Goal: Task Accomplishment & Management: Manage account settings

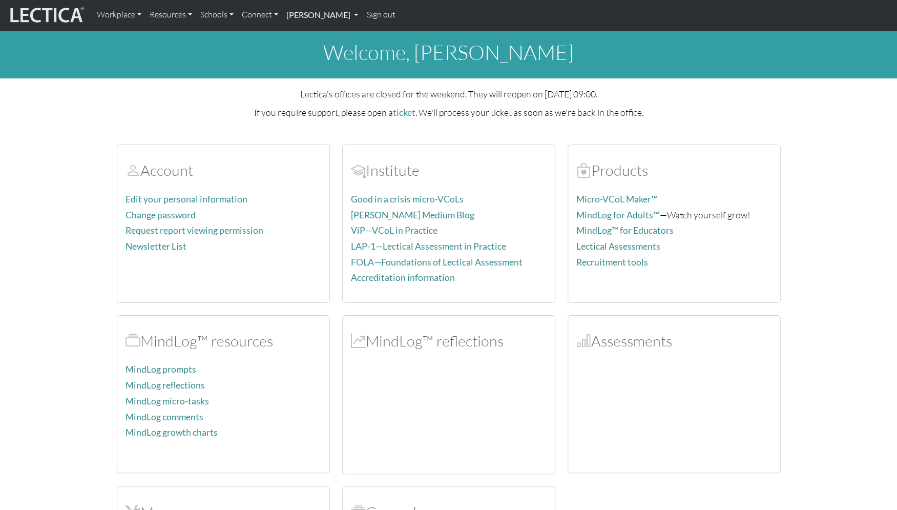
click at [301, 14] on link "[PERSON_NAME]" at bounding box center [322, 15] width 80 height 22
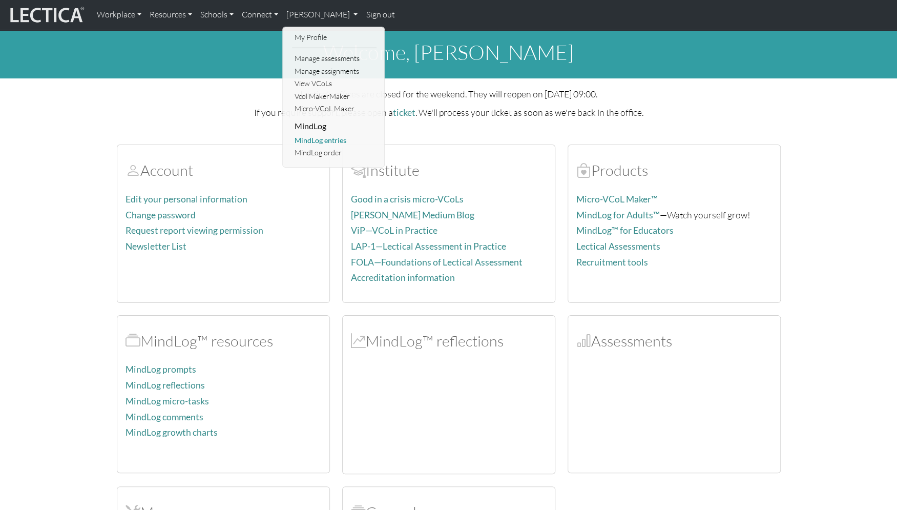
click at [315, 134] on link "MindLog entries" at bounding box center [334, 140] width 84 height 13
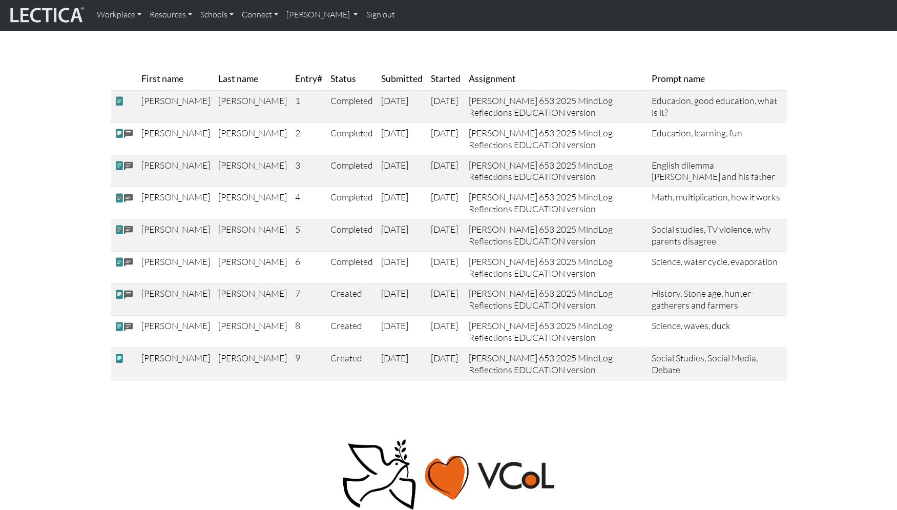
scroll to position [111, 0]
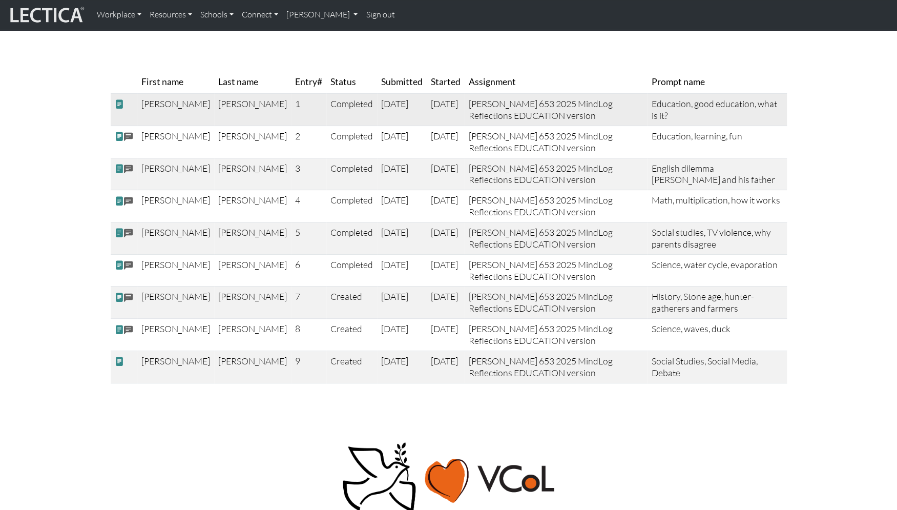
click at [117, 105] on span at bounding box center [119, 104] width 9 height 11
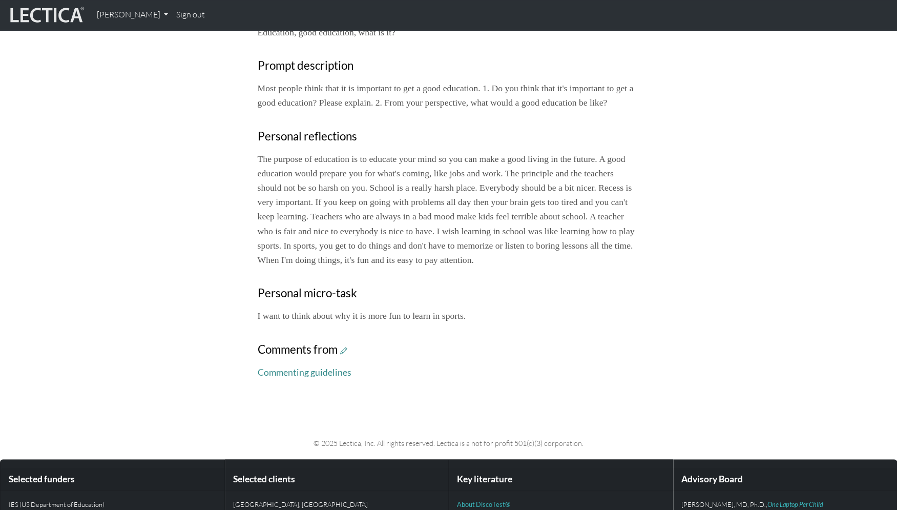
scroll to position [226, 0]
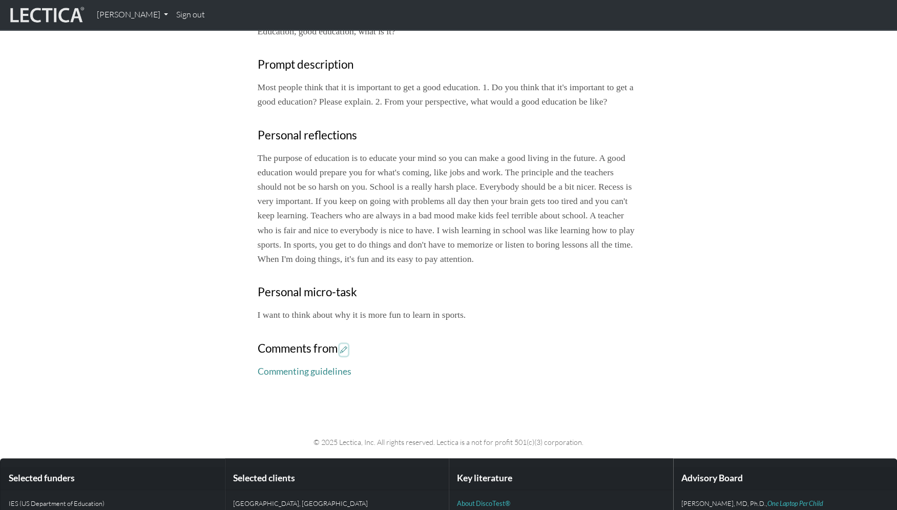
click at [340, 345] on icon at bounding box center [343, 349] width 7 height 9
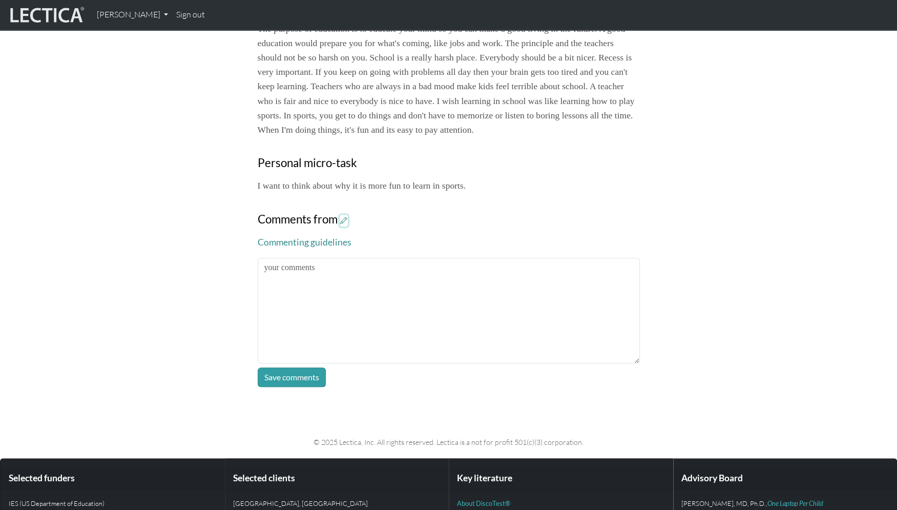
scroll to position [356, 0]
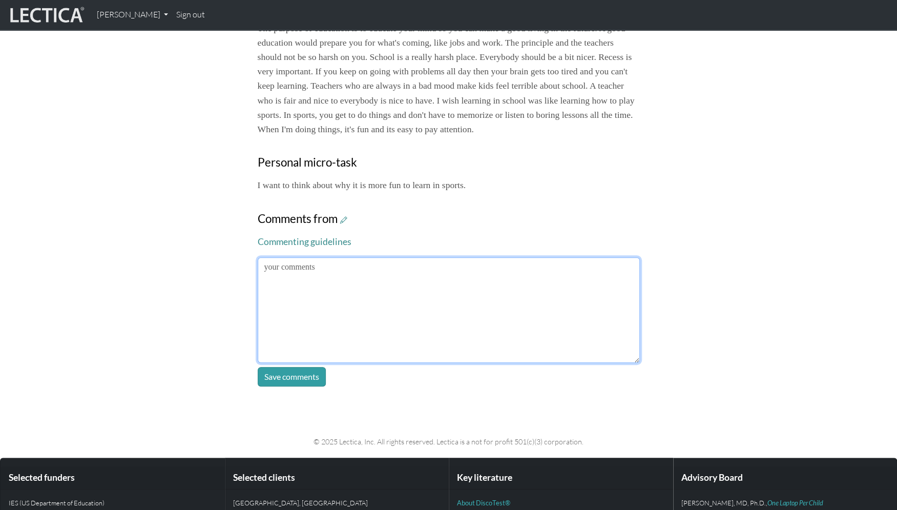
click at [269, 257] on textarea at bounding box center [449, 309] width 382 height 105
type textarea "H"
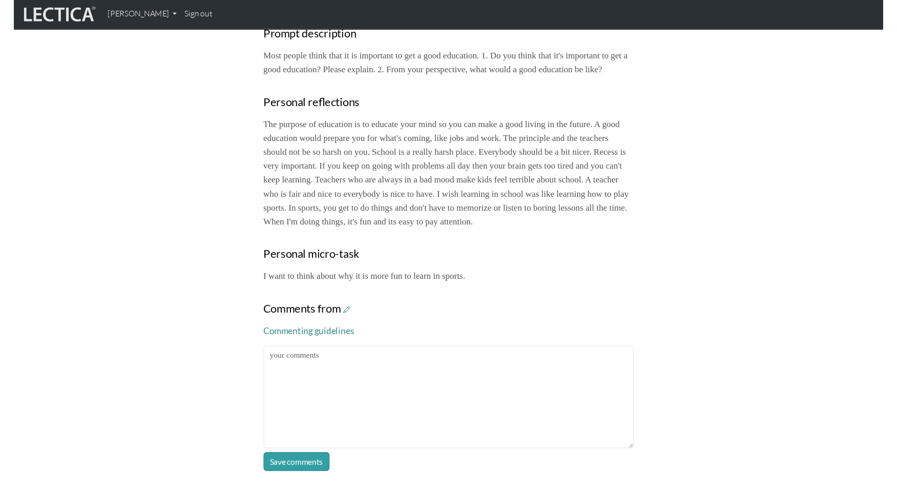
scroll to position [260, 0]
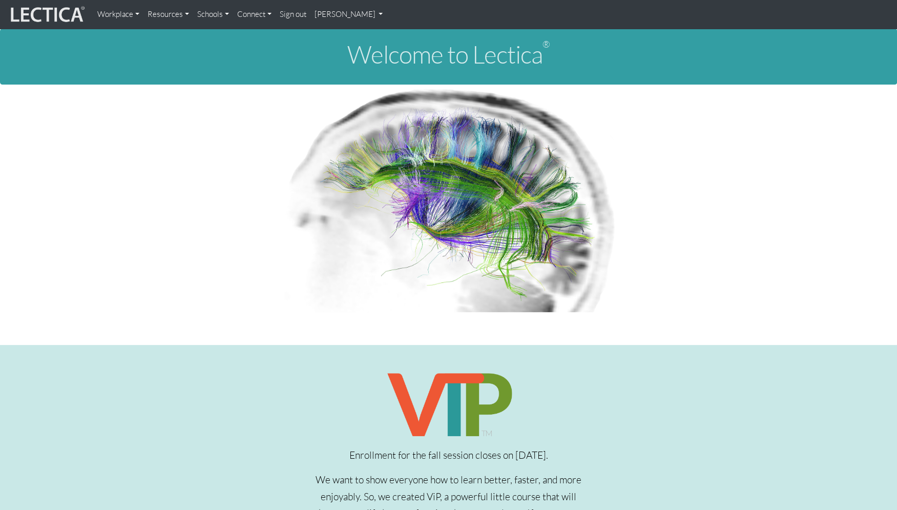
click at [318, 16] on link "[PERSON_NAME]" at bounding box center [348, 14] width 77 height 20
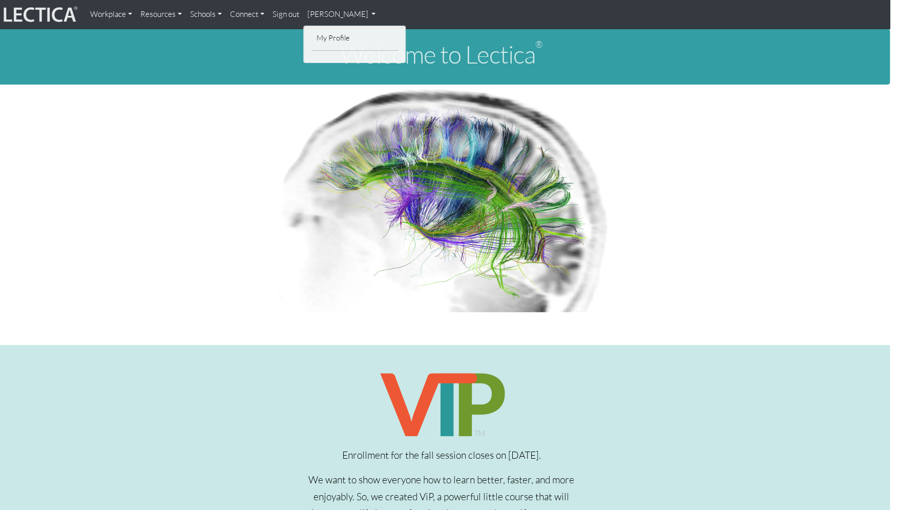
scroll to position [1, 7]
click at [224, 65] on div "Welcome to Lectica ®" at bounding box center [441, 56] width 897 height 56
click at [306, 14] on link "[PERSON_NAME]" at bounding box center [341, 14] width 77 height 20
click at [182, 109] on p at bounding box center [441, 197] width 568 height 227
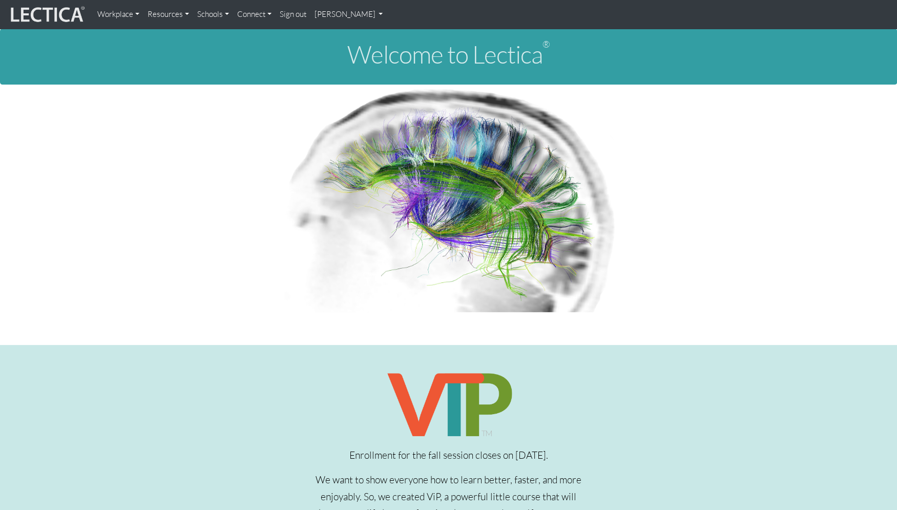
click at [314, 15] on link "[PERSON_NAME]" at bounding box center [348, 14] width 77 height 20
click at [283, 13] on link "Sign out" at bounding box center [292, 14] width 35 height 20
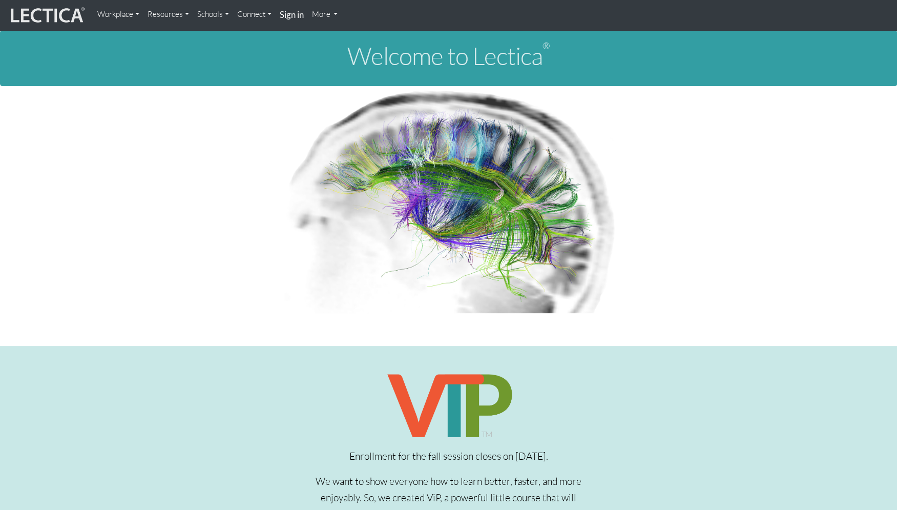
click at [280, 13] on strong "Sign in" at bounding box center [292, 14] width 24 height 11
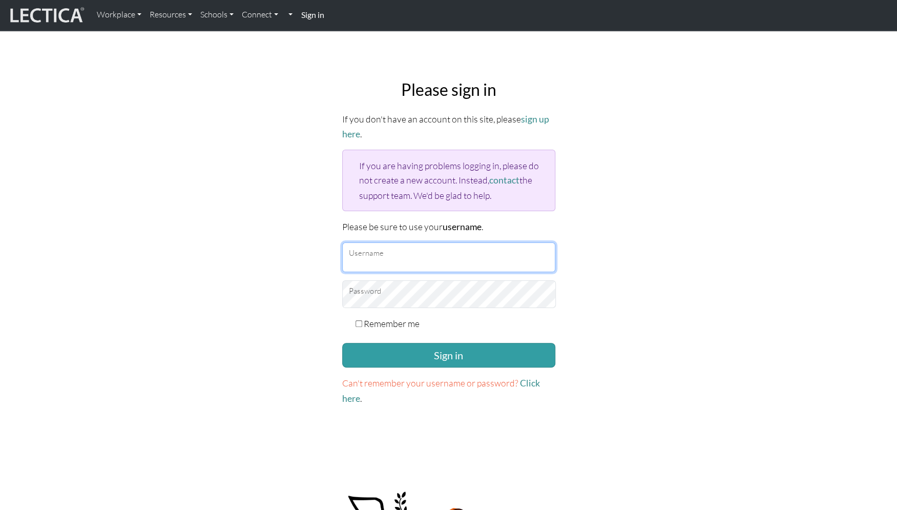
click at [425, 242] on input "Username" at bounding box center [448, 257] width 213 height 30
drag, startPoint x: 367, startPoint y: 231, endPoint x: 340, endPoint y: 230, distance: 27.2
click at [342, 242] on input "[PERSON_NAME]" at bounding box center [448, 257] width 213 height 30
paste input "MLeducator-2025"
type input "MLeducator-2025"
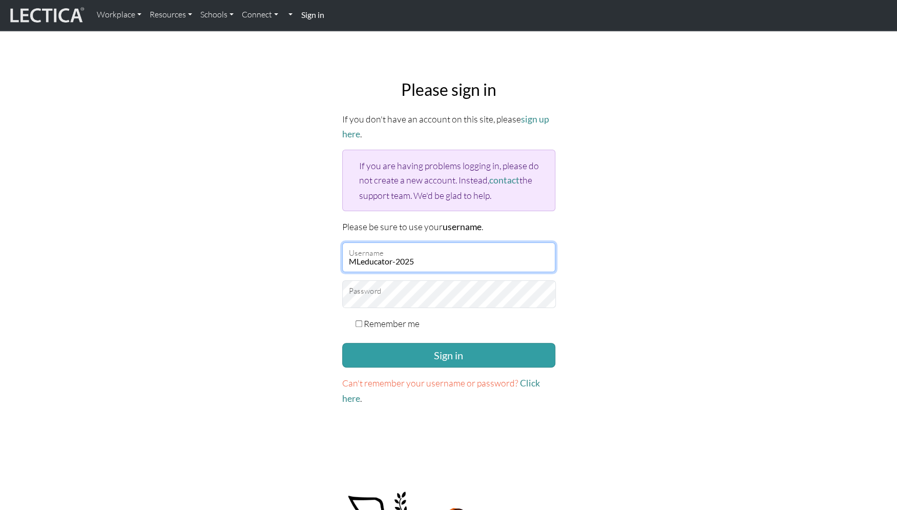
click at [342, 343] on button "Sign in" at bounding box center [448, 355] width 213 height 25
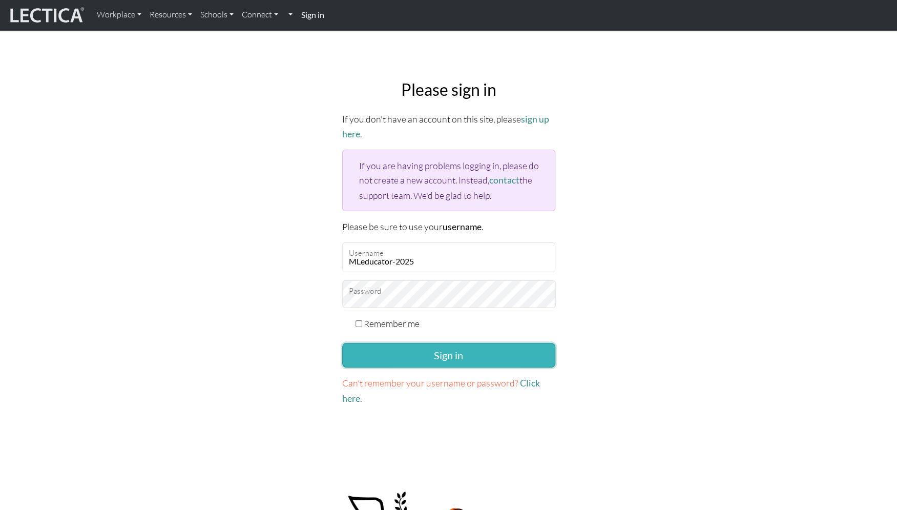
click at [423, 343] on button "Sign in" at bounding box center [448, 355] width 213 height 25
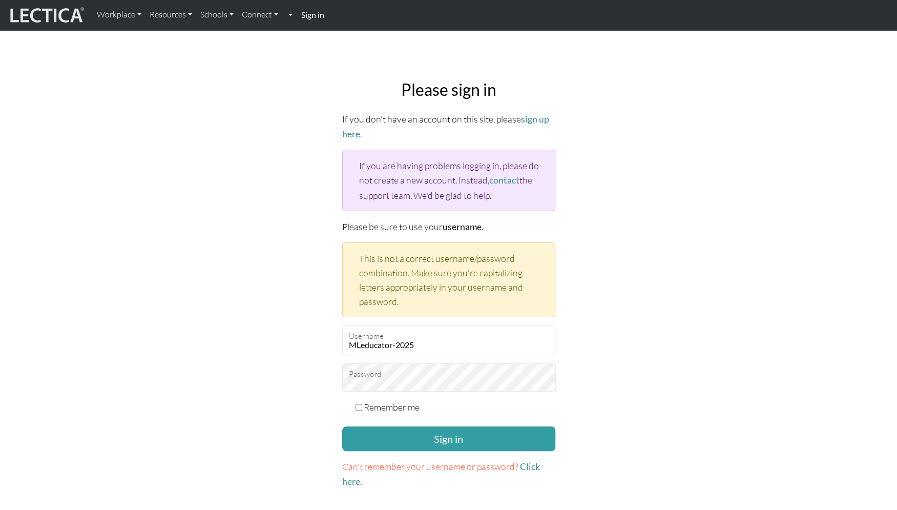
click at [282, 15] on link at bounding box center [289, 15] width 14 height 22
click at [311, 57] on link "MindLog entries" at bounding box center [334, 62] width 84 height 13
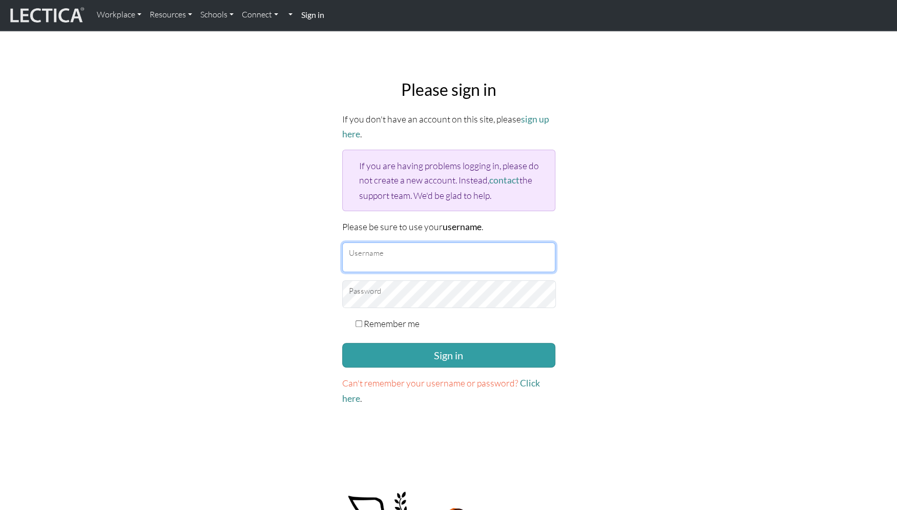
click at [378, 242] on input "Username" at bounding box center [448, 257] width 213 height 30
type input "mindlogteacher"
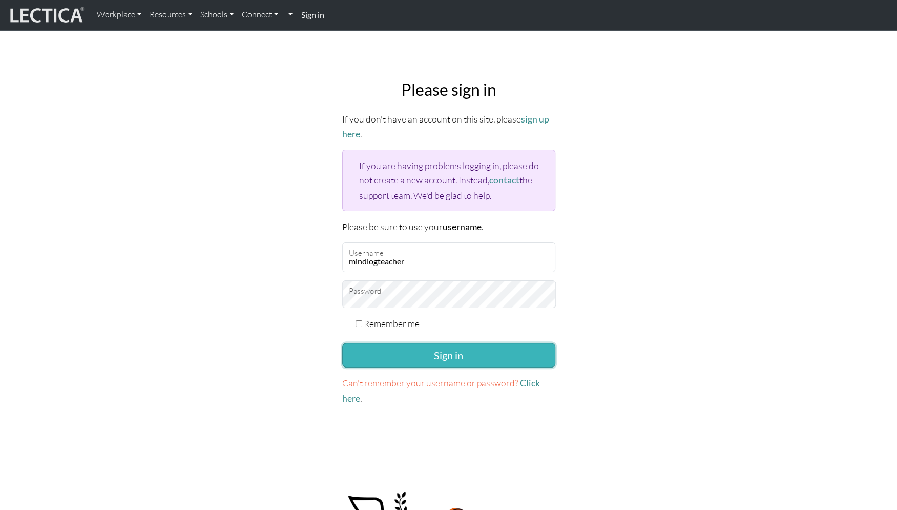
click at [443, 343] on button "Sign in" at bounding box center [448, 355] width 213 height 25
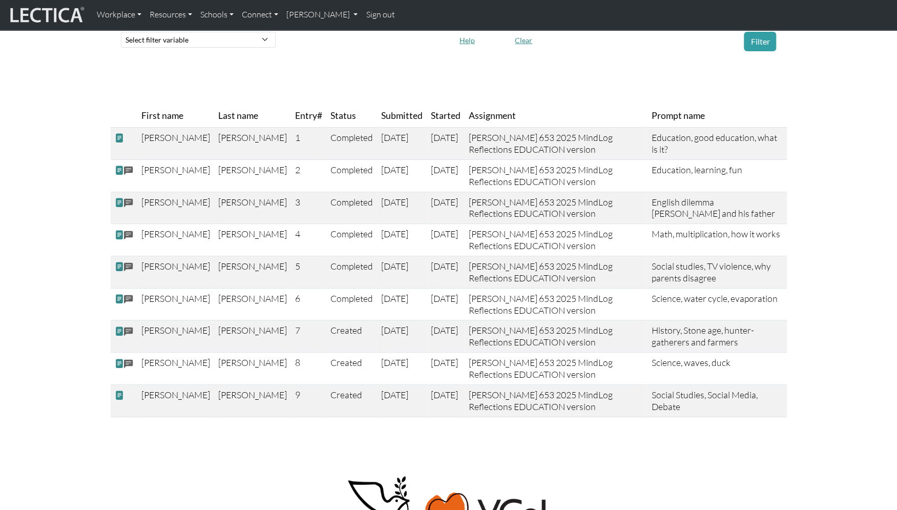
scroll to position [89, 0]
